Goal: Feedback & Contribution: Submit feedback/report problem

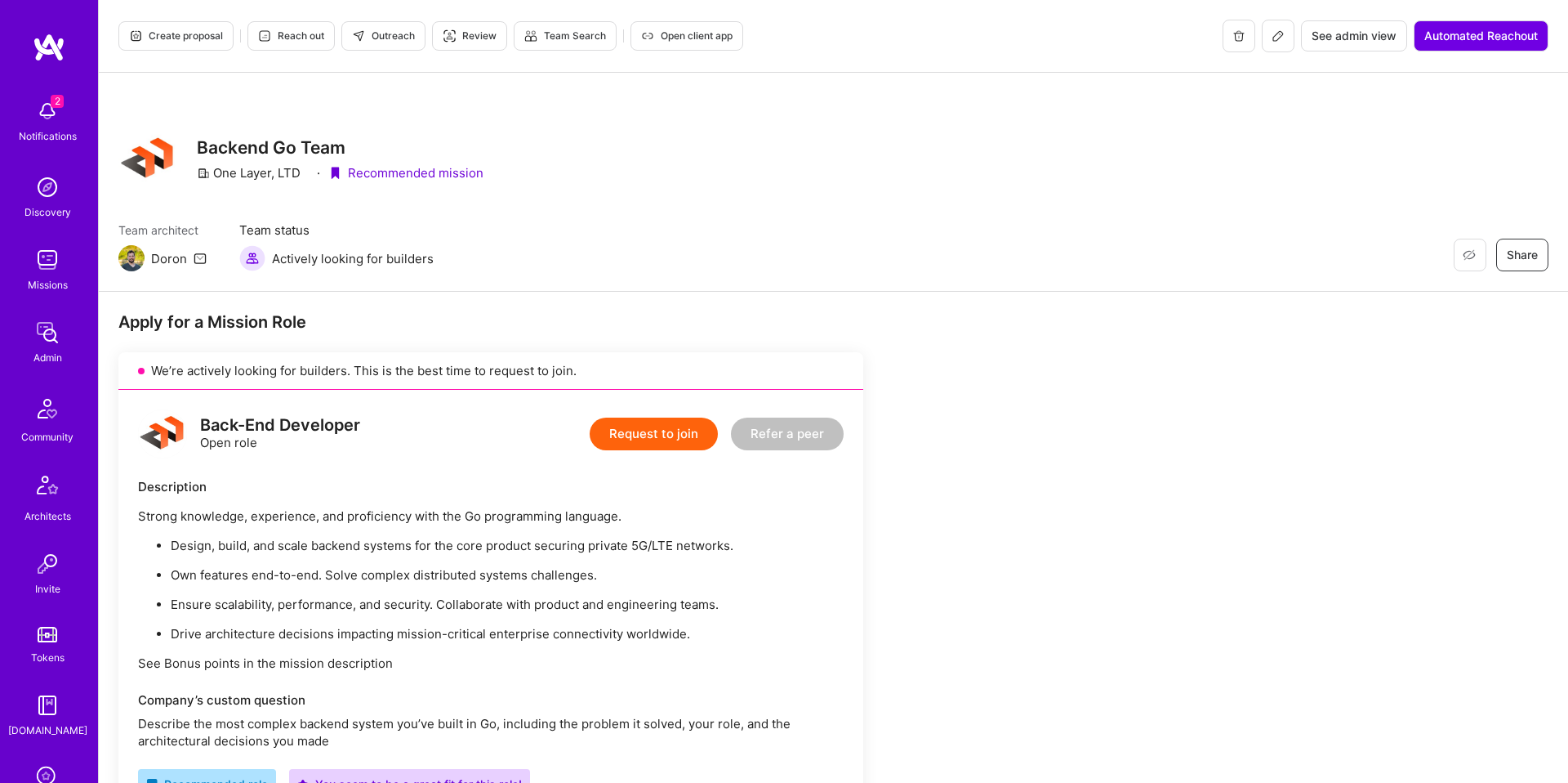
click at [180, 34] on span "Create proposal" at bounding box center [176, 36] width 94 height 14
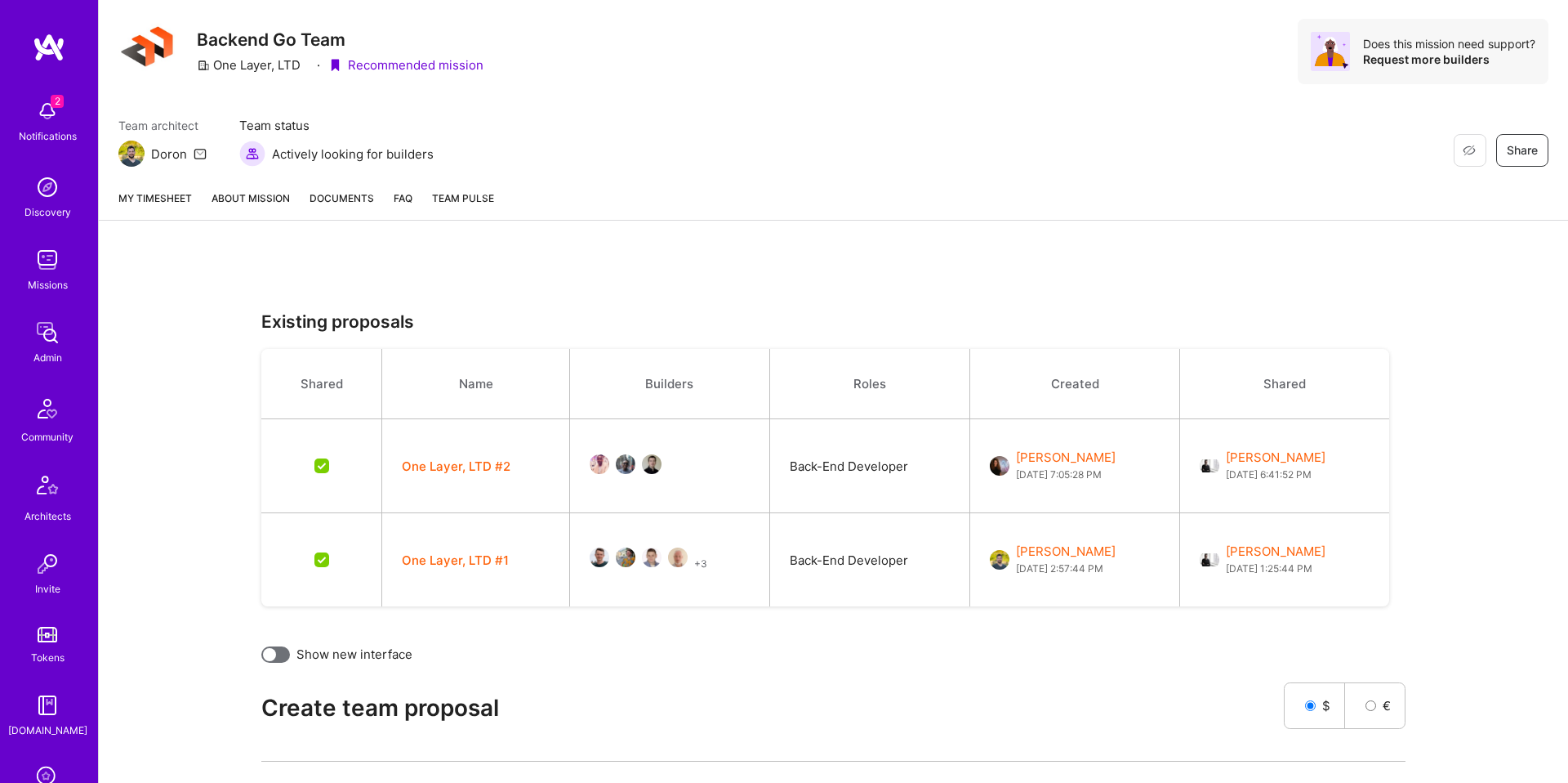
scroll to position [114, 0]
click at [694, 556] on button "+ 3" at bounding box center [700, 561] width 13 height 17
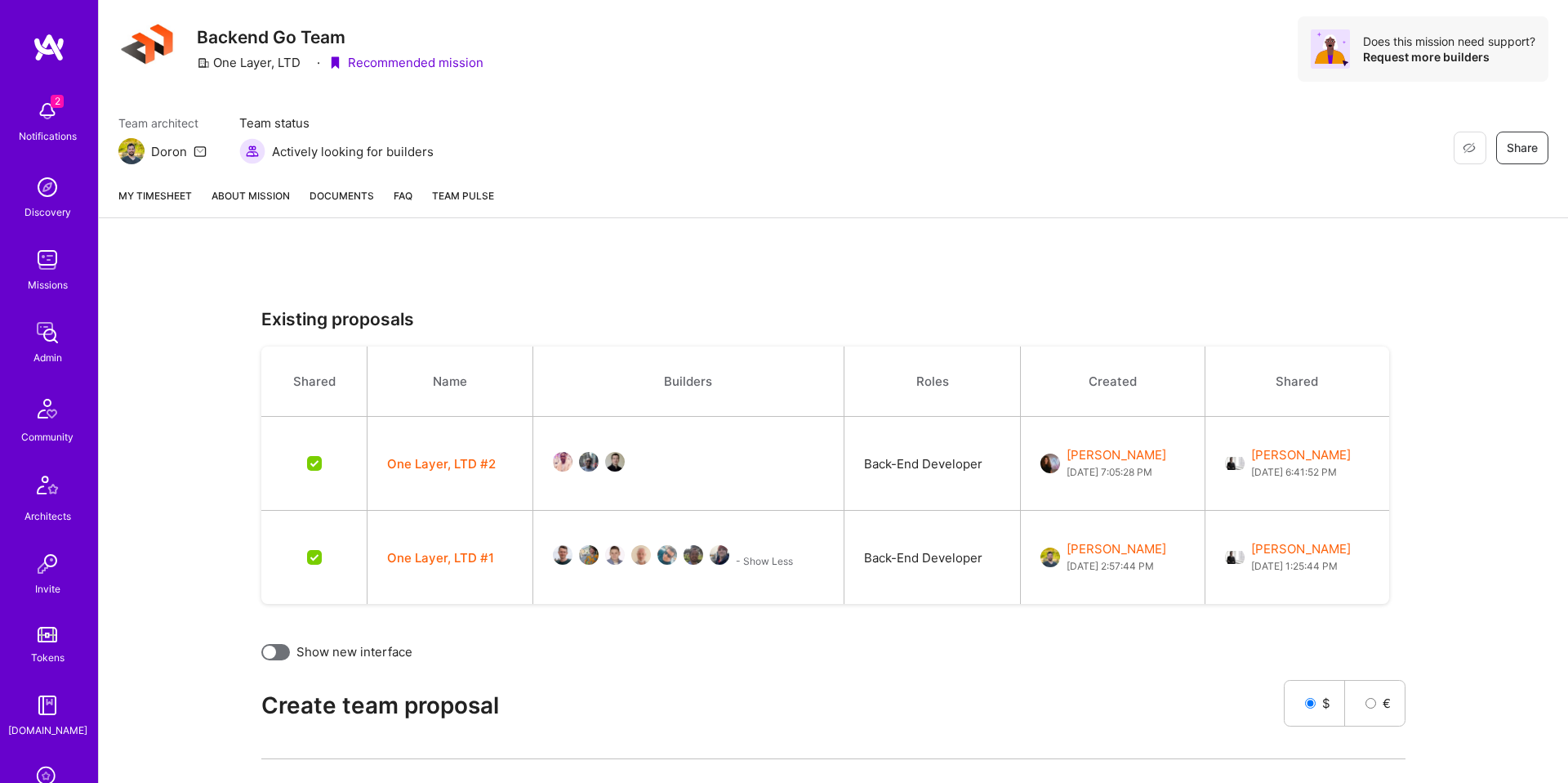
click at [434, 565] on button "One Layer, LTD #1" at bounding box center [440, 557] width 107 height 17
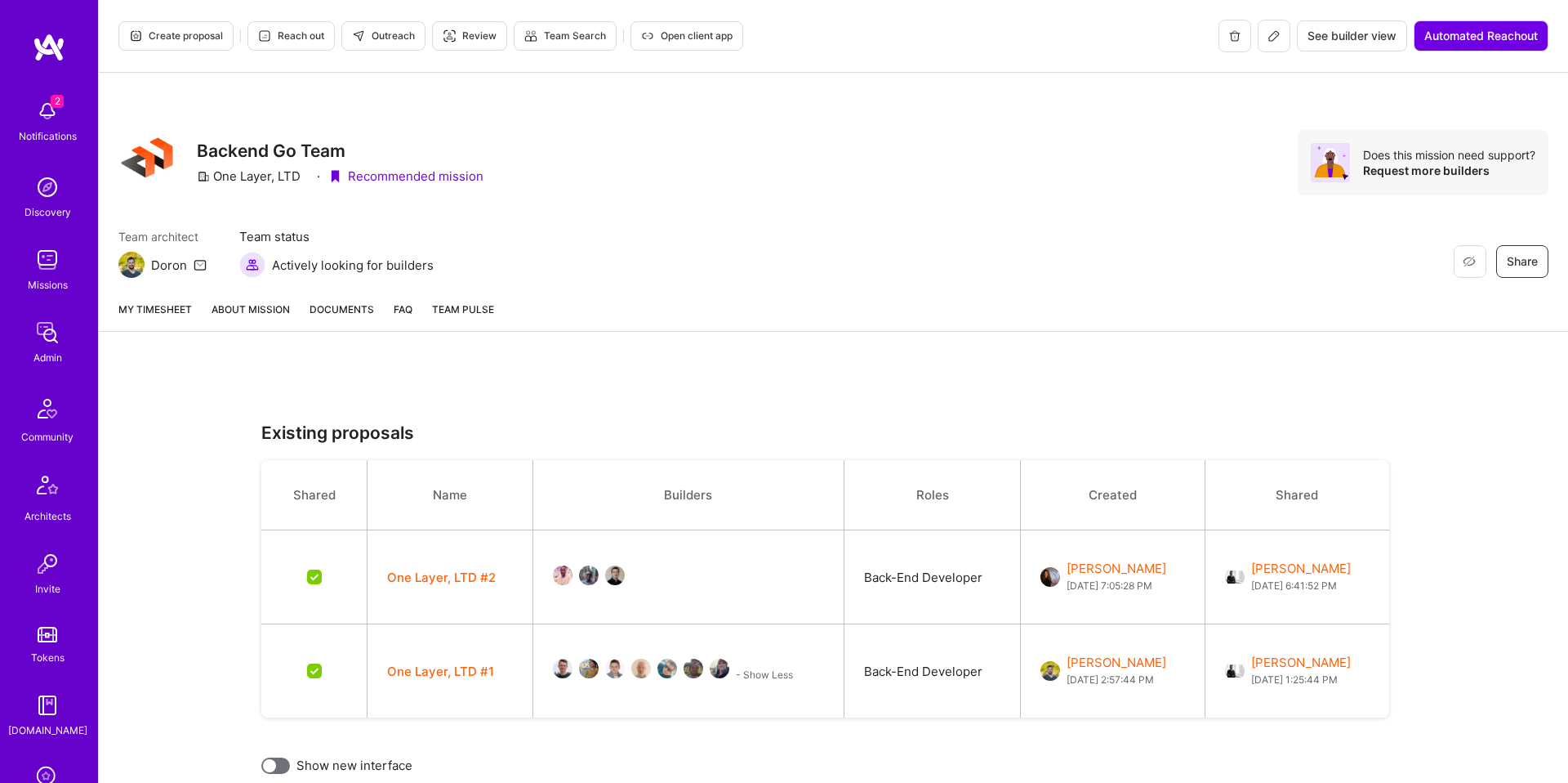
click at [1278, 47] on button at bounding box center [1274, 36] width 32 height 32
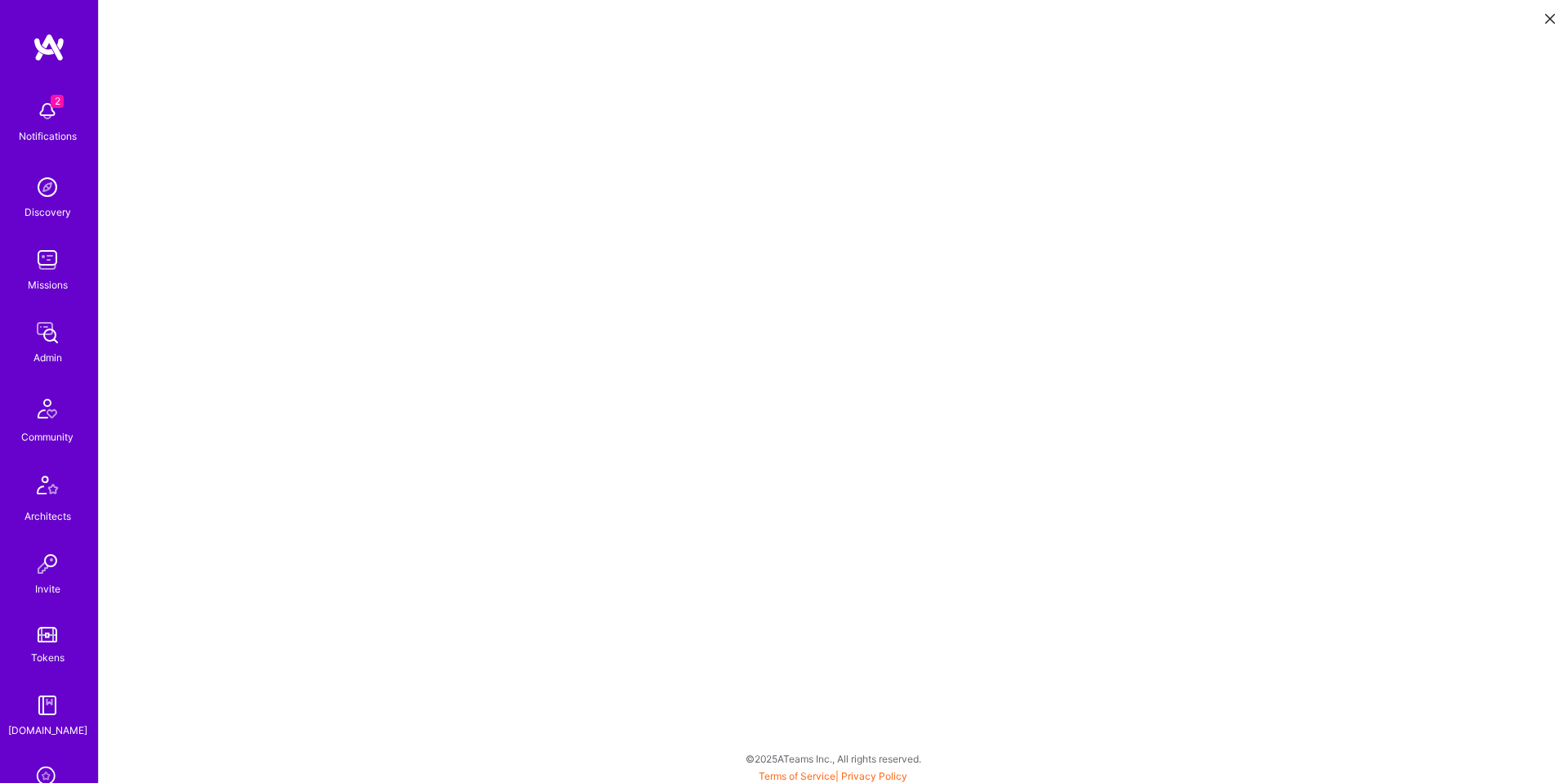
scroll to position [4, 0]
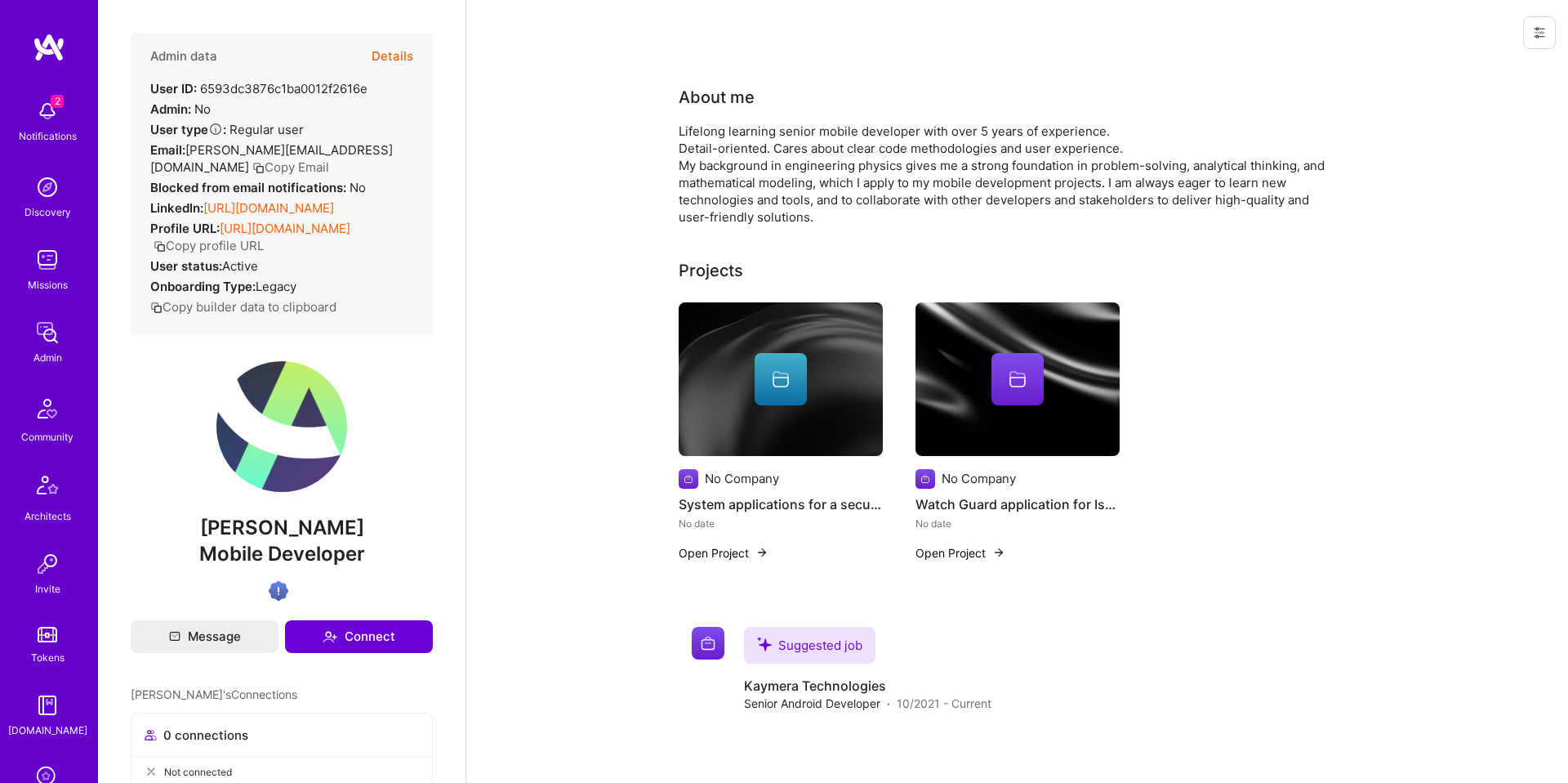
scroll to position [504, 0]
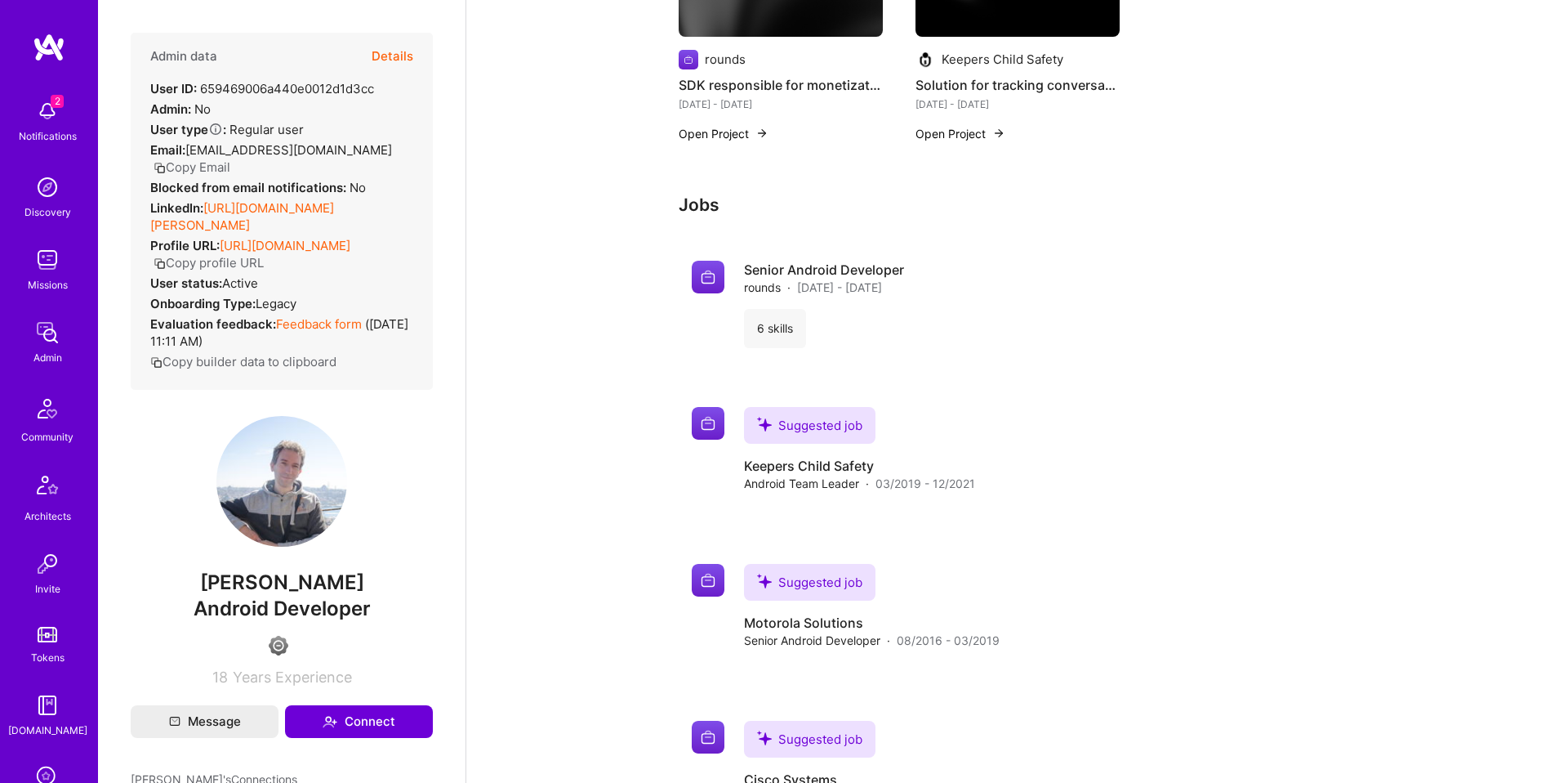
click at [343, 328] on link "Feedback form" at bounding box center [319, 324] width 86 height 15
click at [373, 77] on button "Details" at bounding box center [393, 56] width 41 height 48
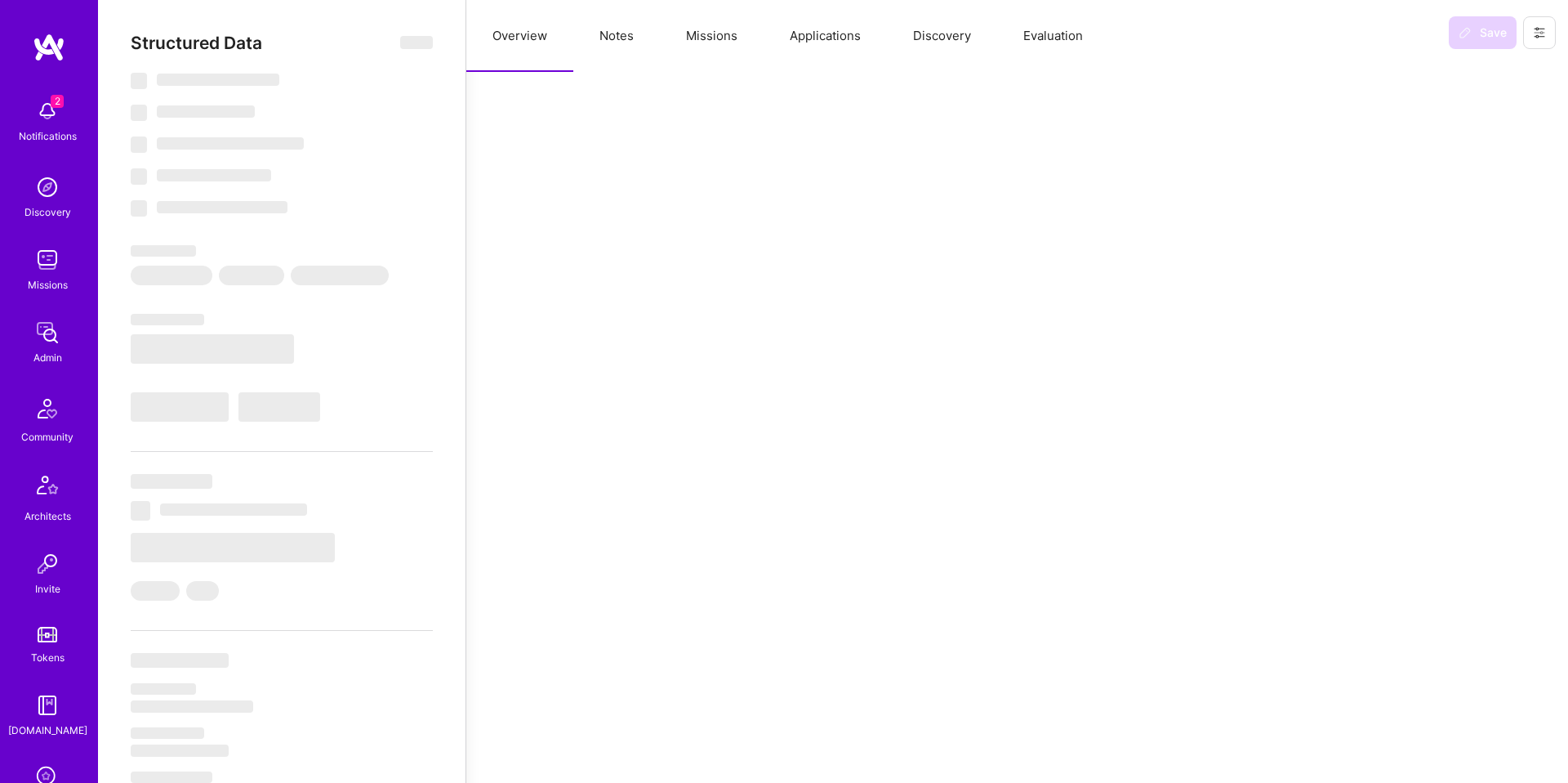
select select "Right Now"
select select "4"
select select "6"
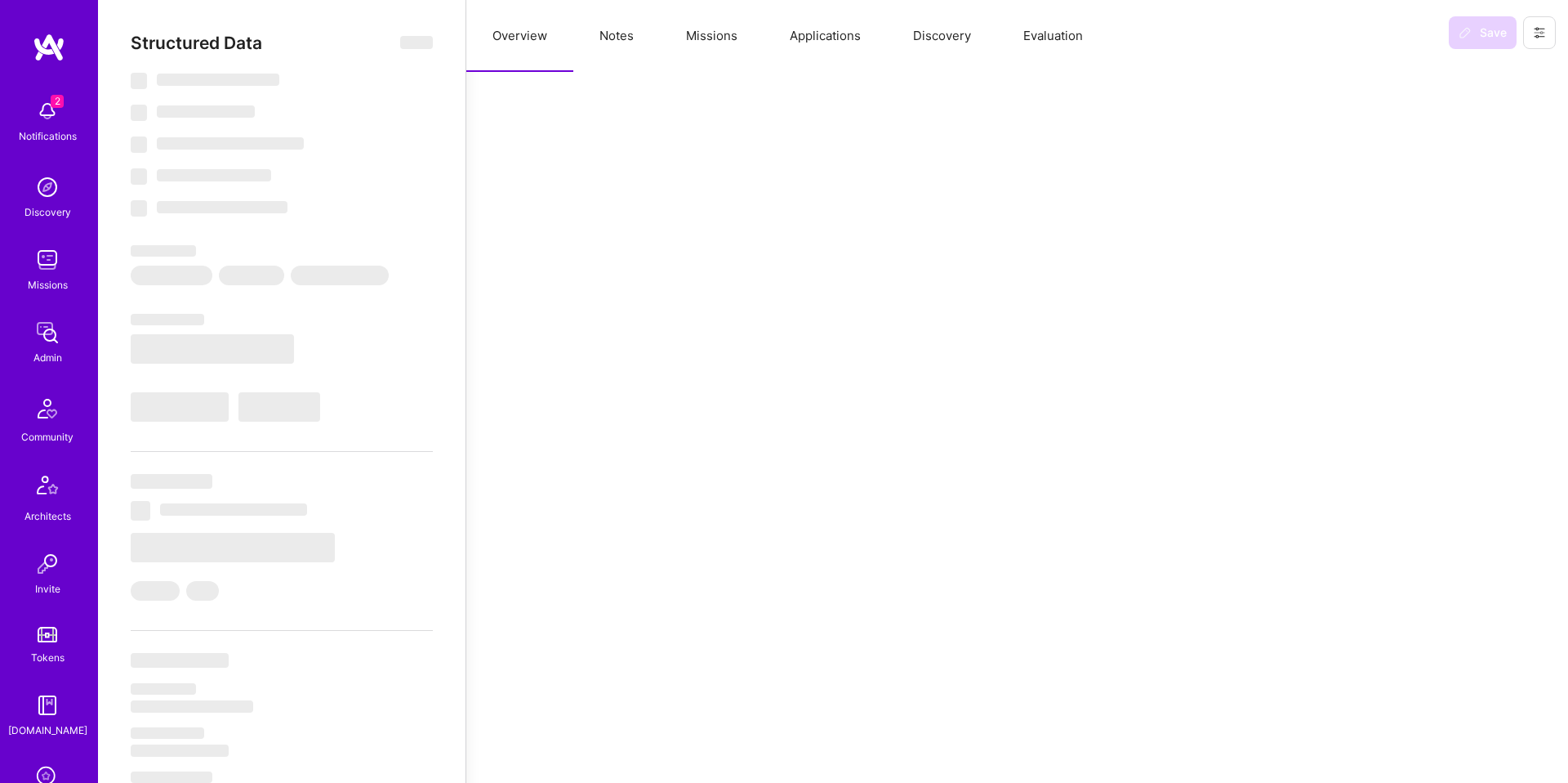
select select "IL"
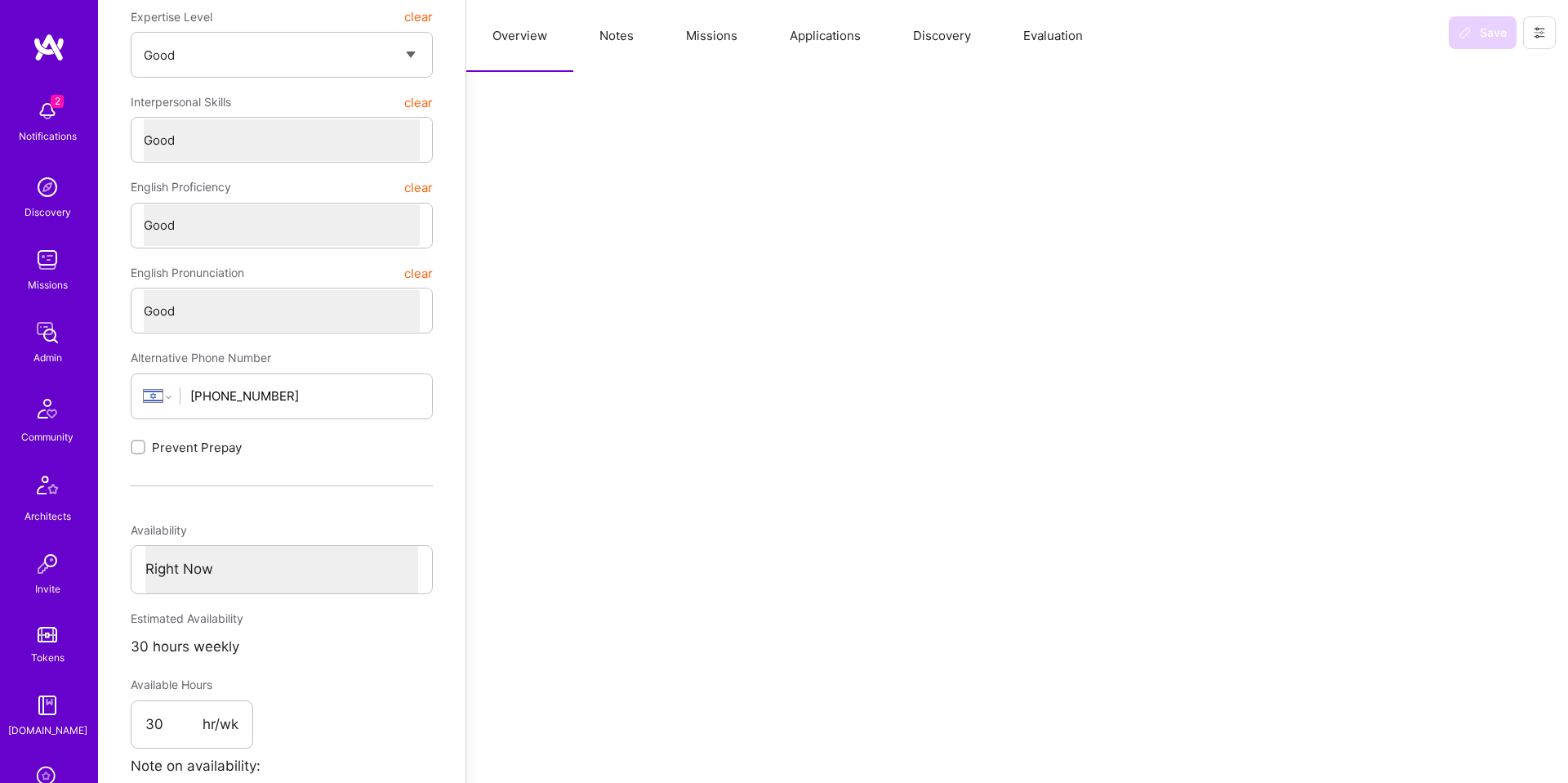
scroll to position [483, 0]
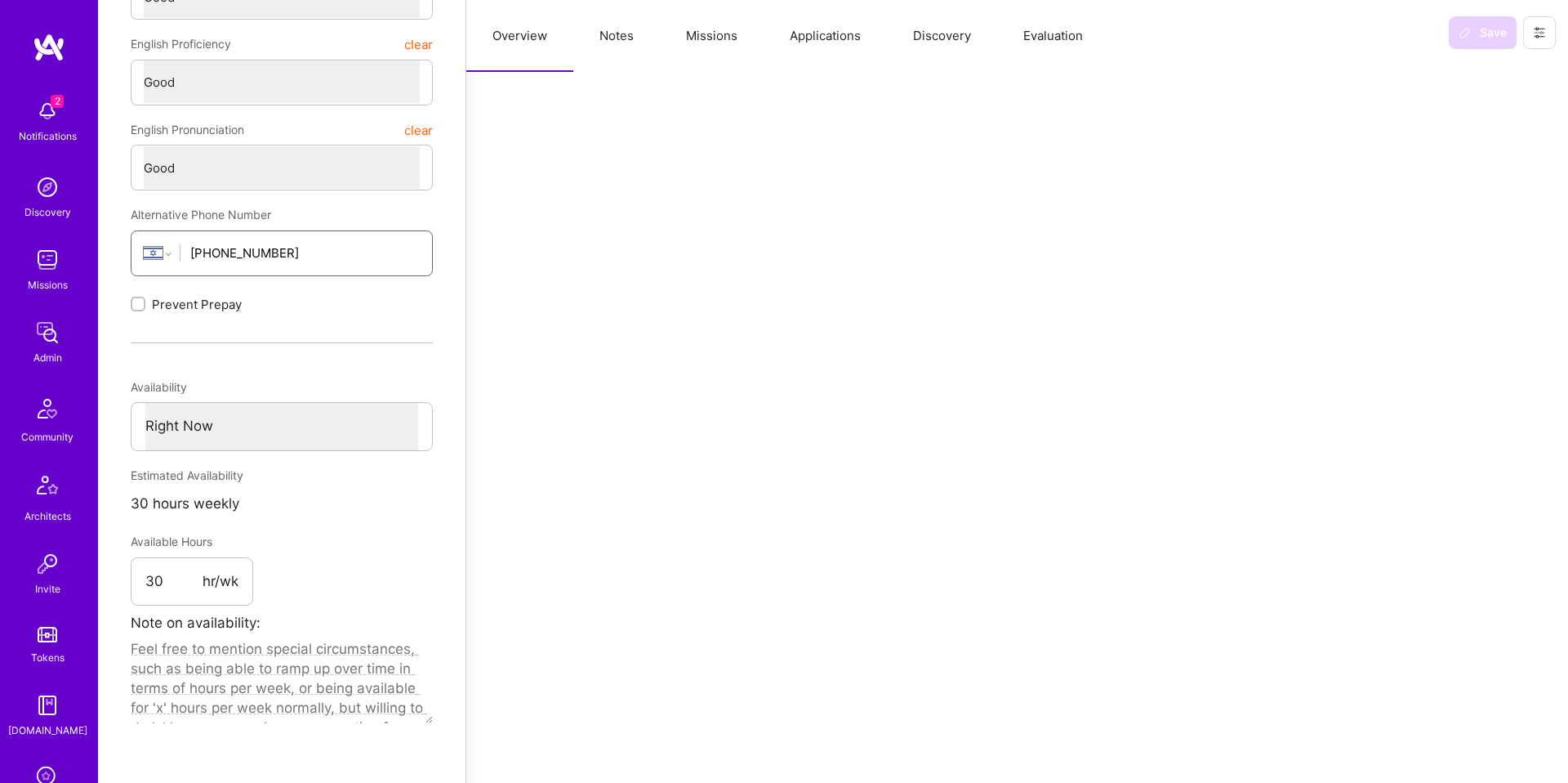
click at [284, 253] on input "+972 54 780 8869" at bounding box center [305, 253] width 230 height 41
click at [324, 252] on input "+972 54 780 8869" at bounding box center [305, 253] width 230 height 41
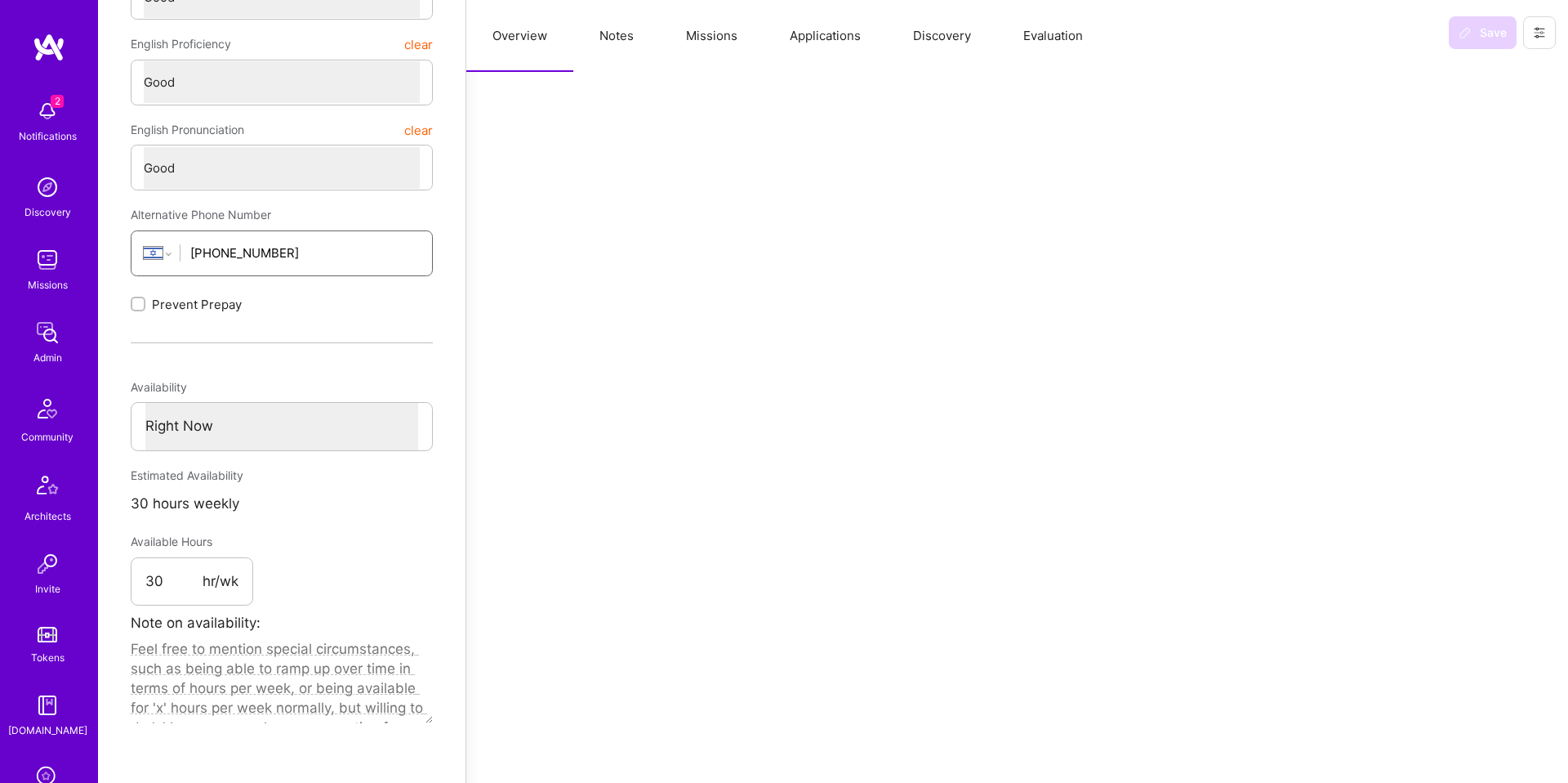
click at [324, 252] on input "+972 54 780 8869" at bounding box center [305, 253] width 230 height 41
click at [1041, 36] on button "Evaluation" at bounding box center [1053, 36] width 112 height 72
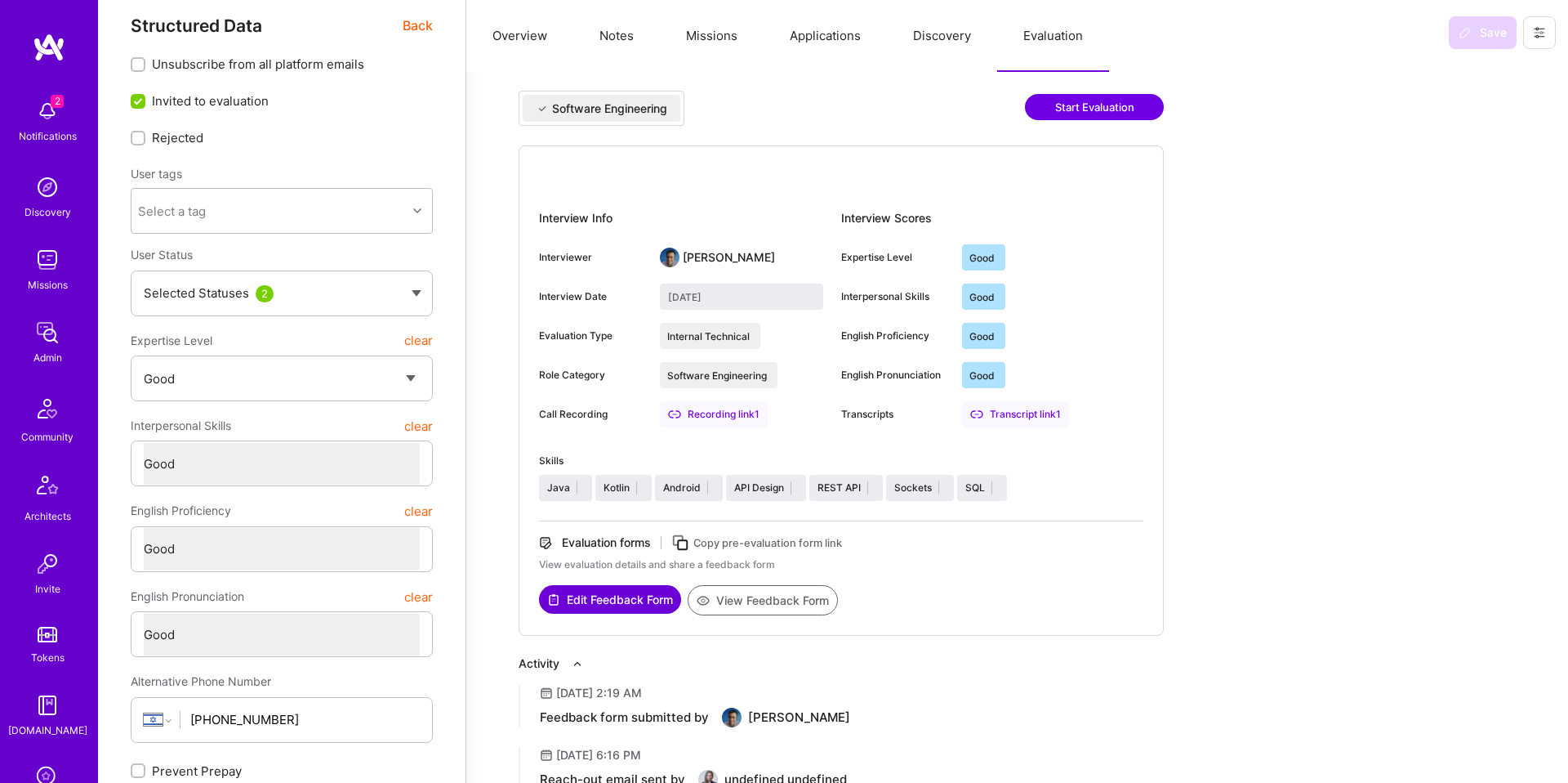
scroll to position [0, 0]
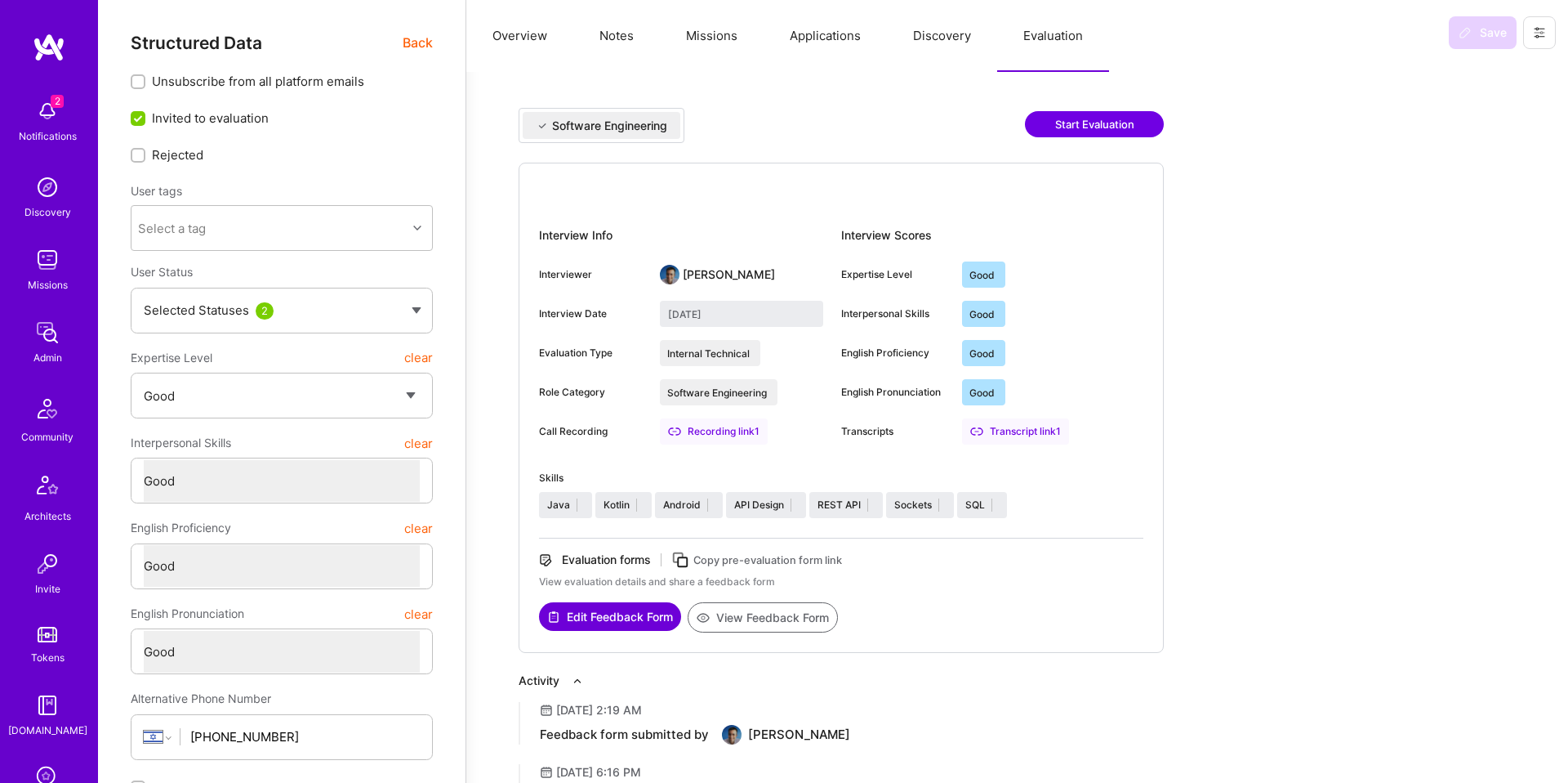
click at [401, 34] on div "Structured Data Back" at bounding box center [282, 42] width 302 height 21
click at [417, 37] on span "Back" at bounding box center [418, 42] width 30 height 21
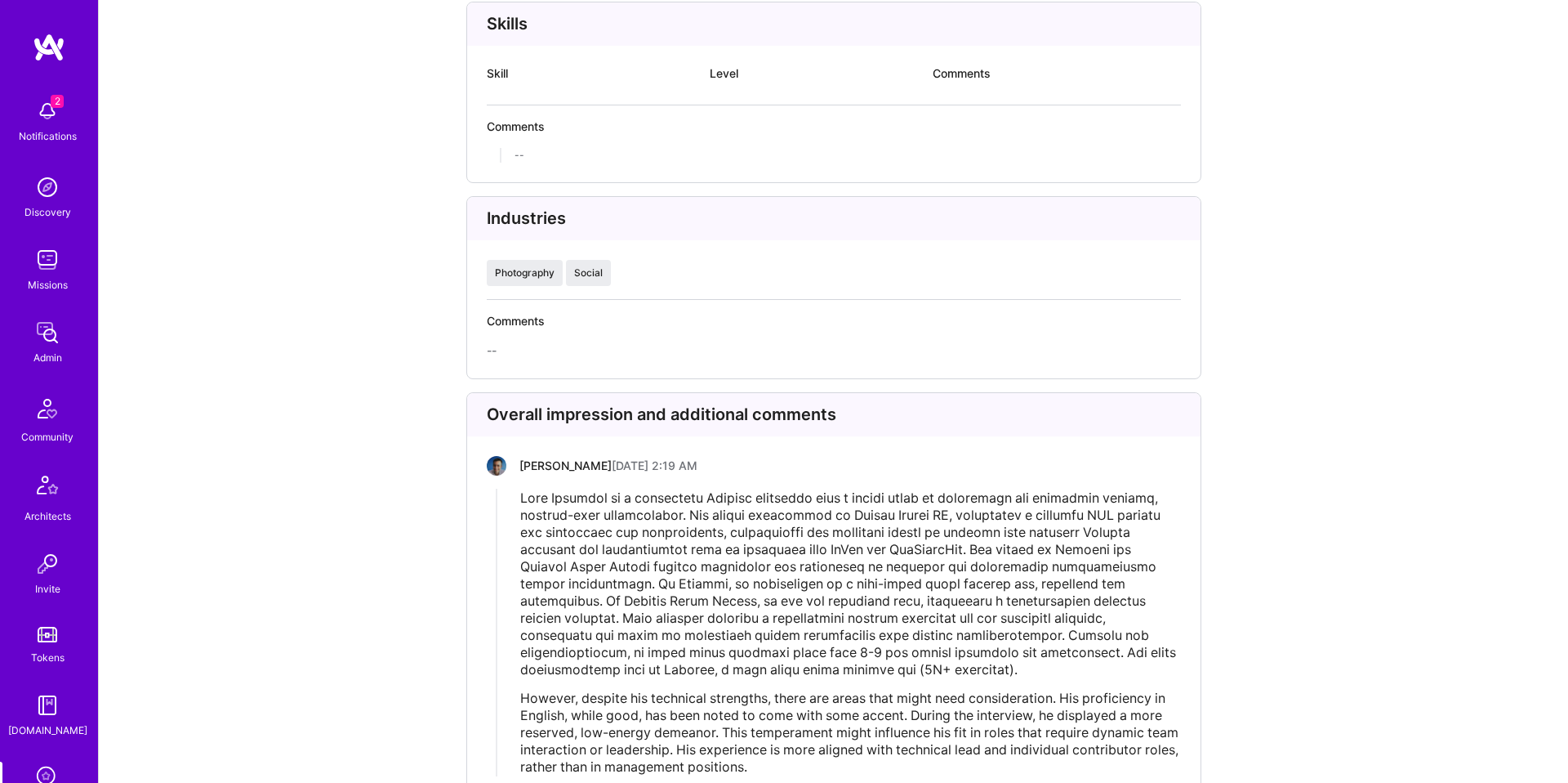
scroll to position [3167, 0]
